Goal: Check status: Check status

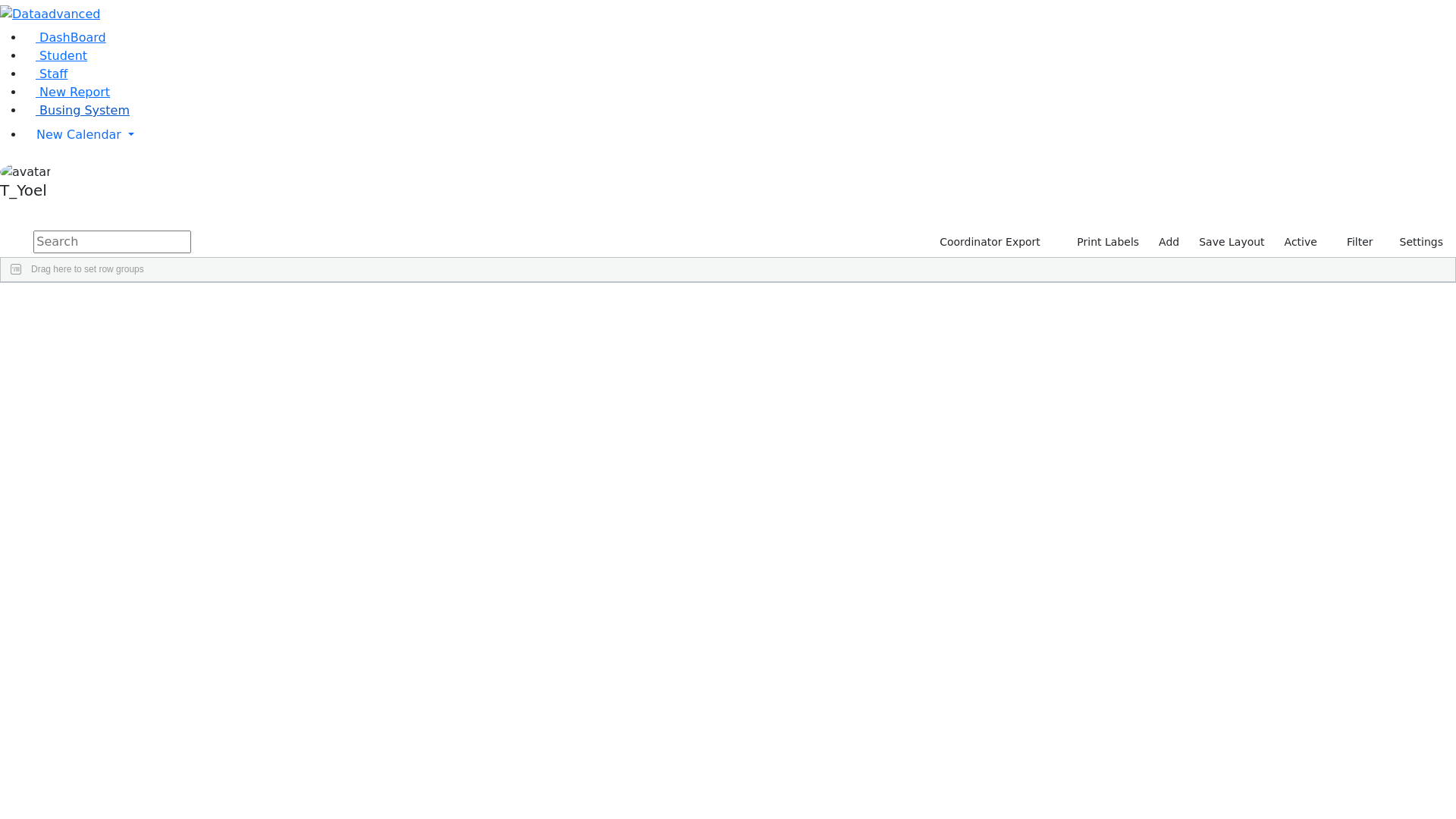
click at [40, 118] on span "Busing System" at bounding box center [85, 110] width 90 height 14
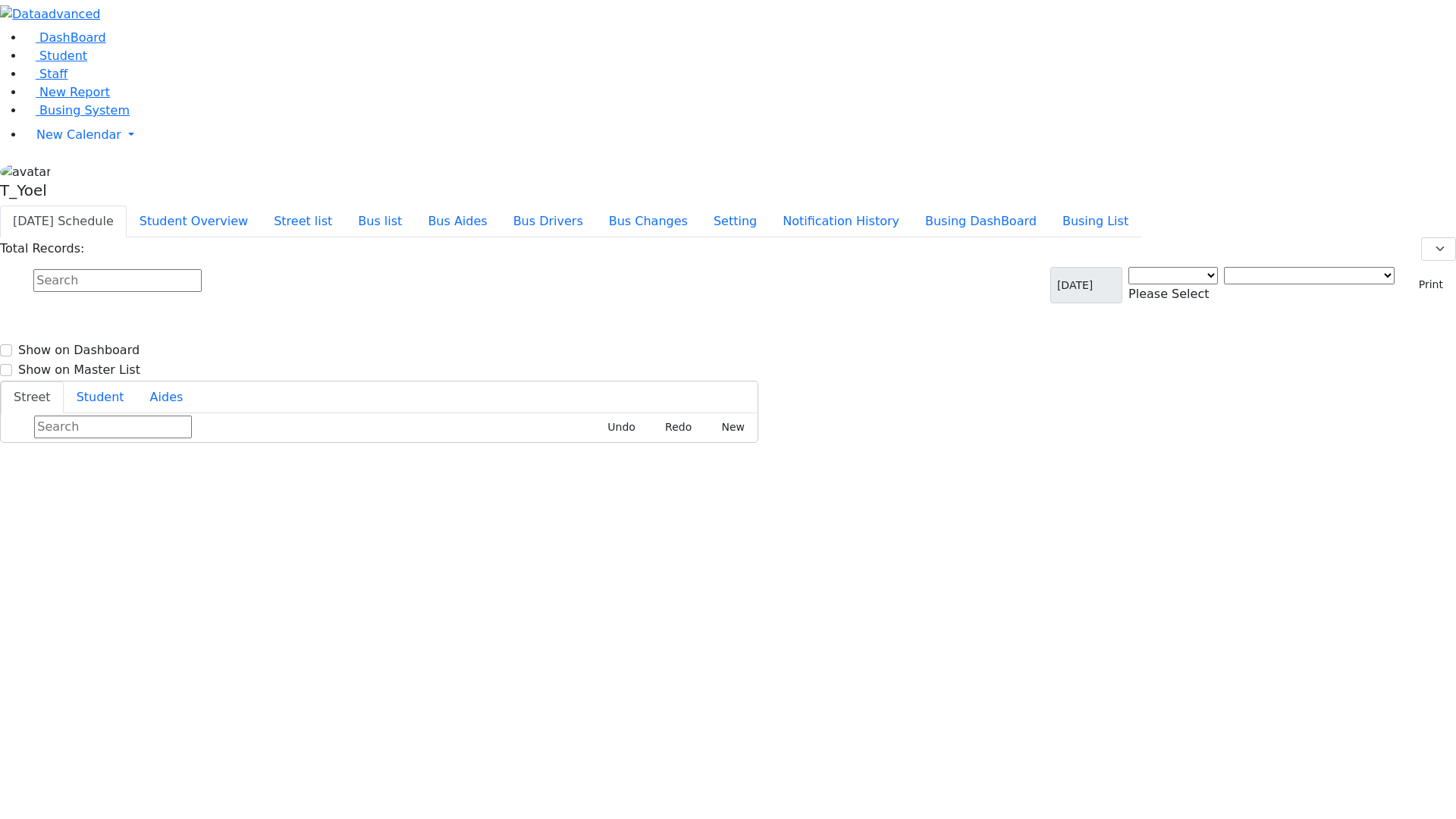
select select "3"
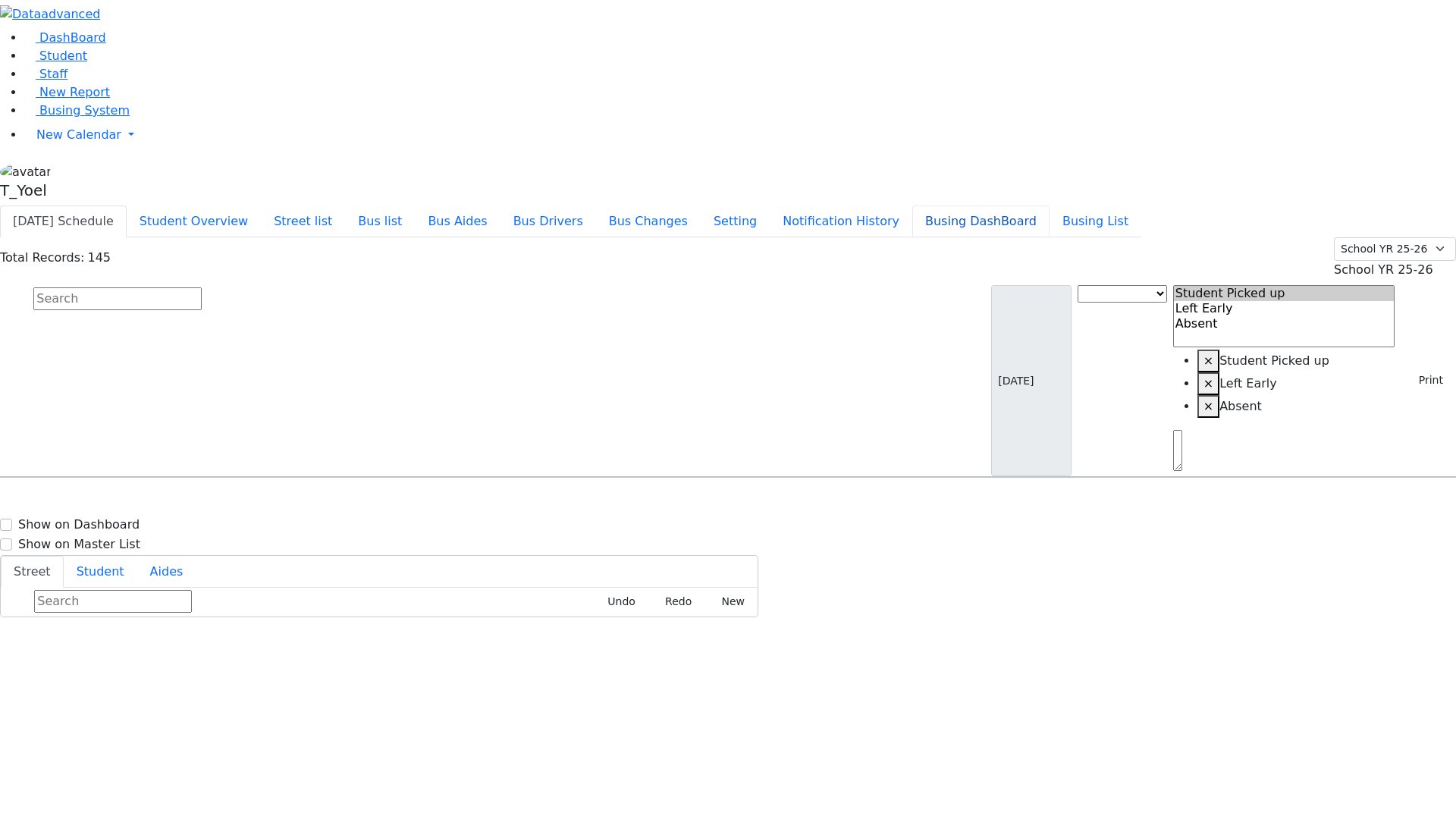
click at [1032, 206] on button "Busing DashBoard" at bounding box center [980, 222] width 137 height 32
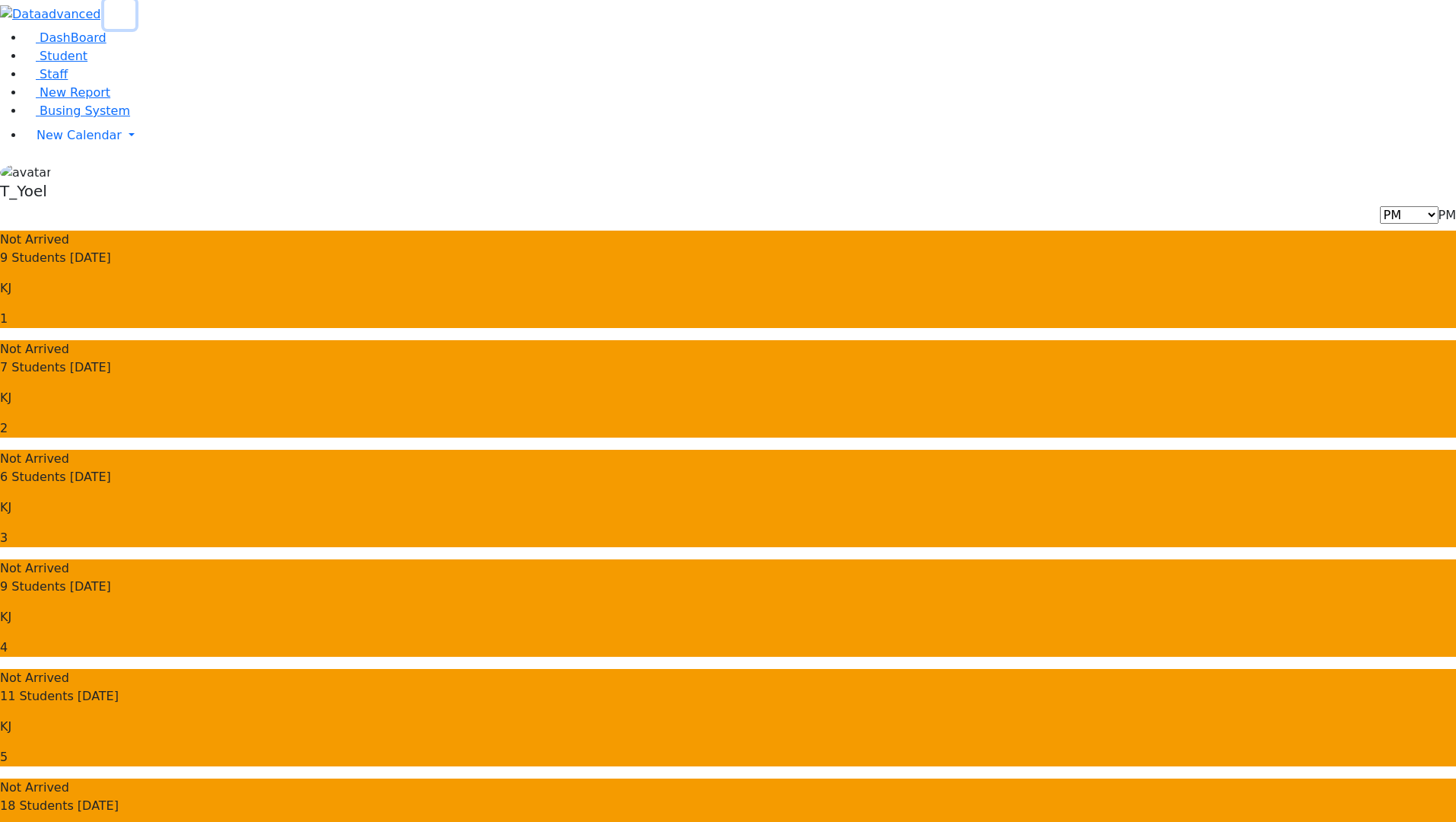
click at [114, 9] on use "button" at bounding box center [114, 9] width 0 height 0
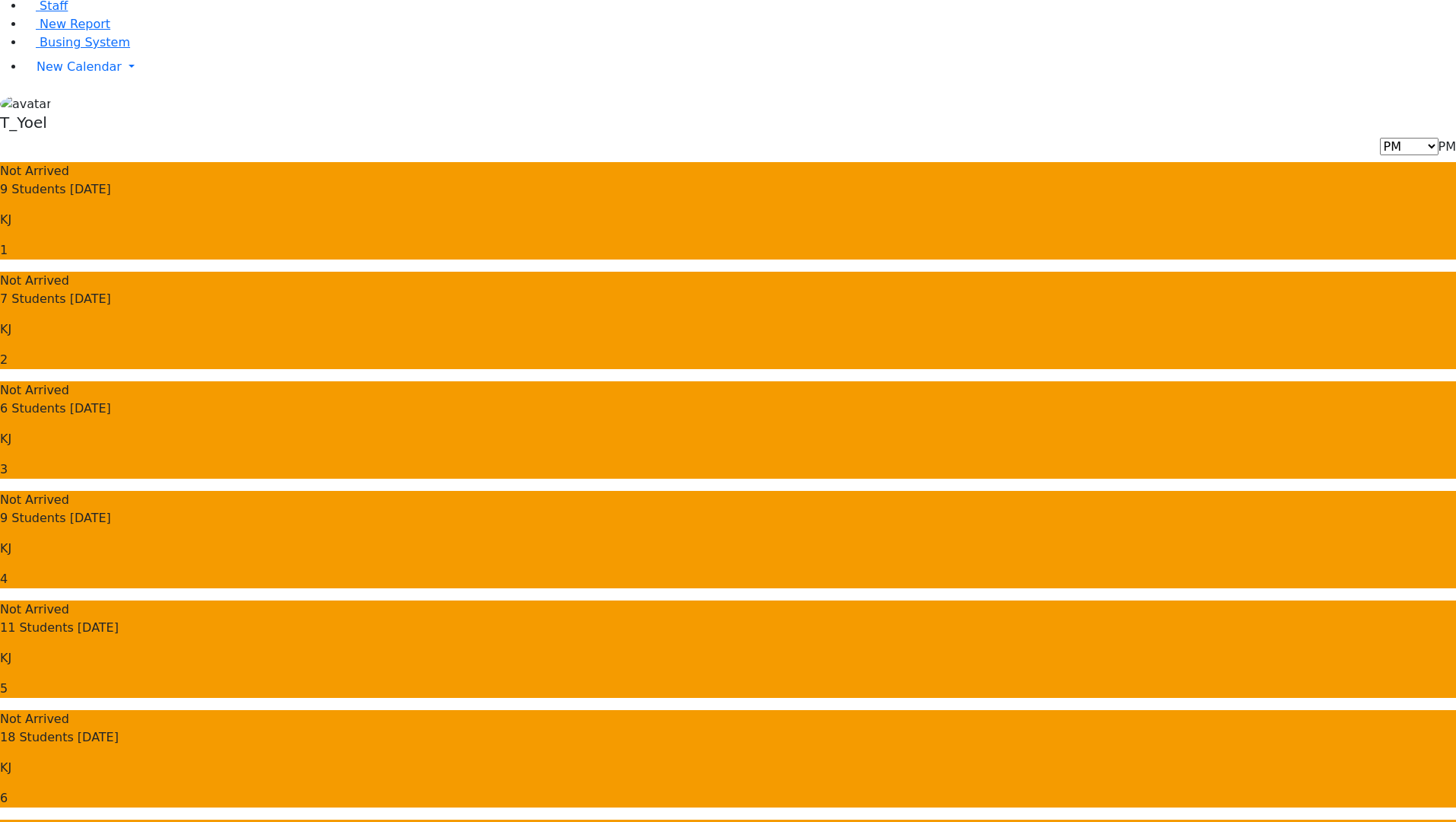
scroll to position [69, 0]
